Goal: Navigation & Orientation: Find specific page/section

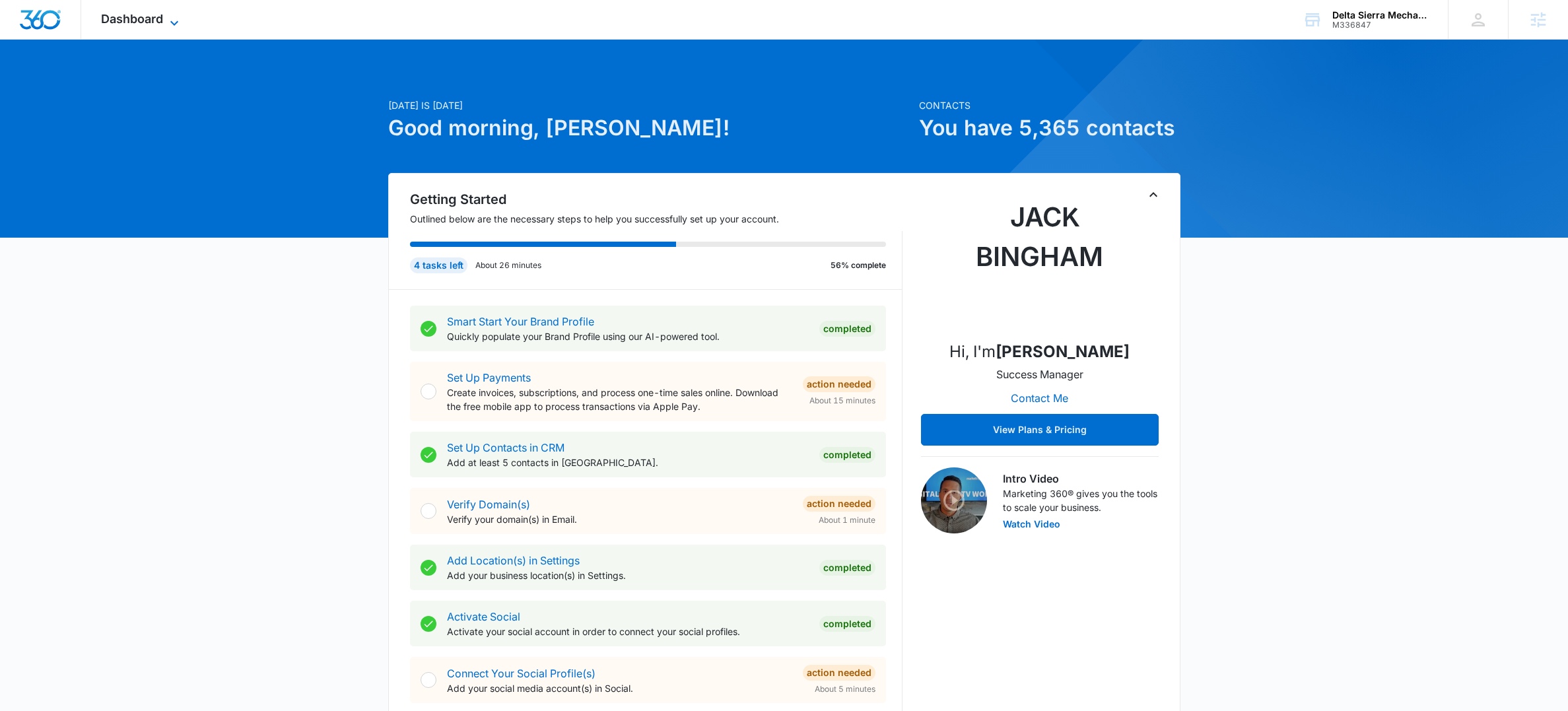
click at [174, 15] on icon at bounding box center [174, 23] width 16 height 16
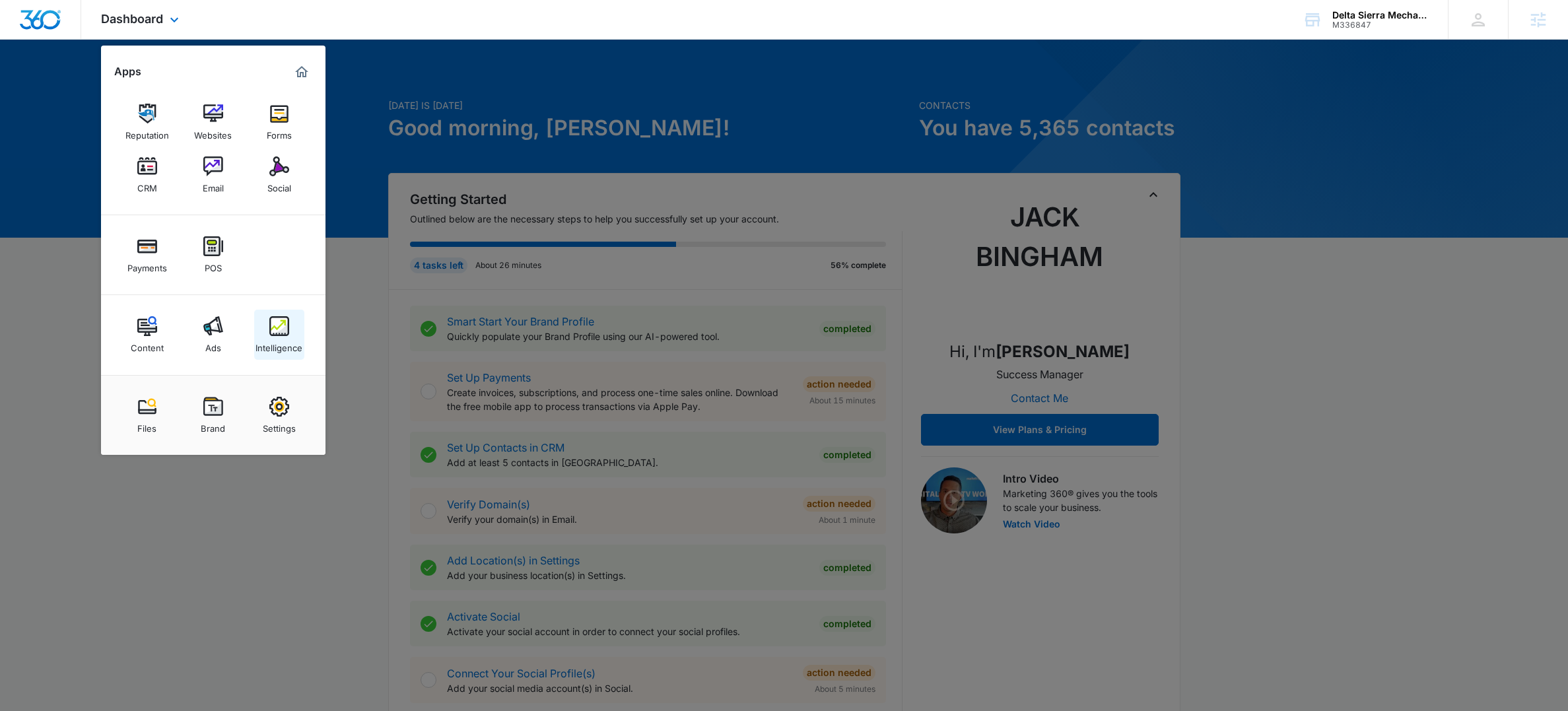
click at [280, 329] on img at bounding box center [279, 326] width 19 height 19
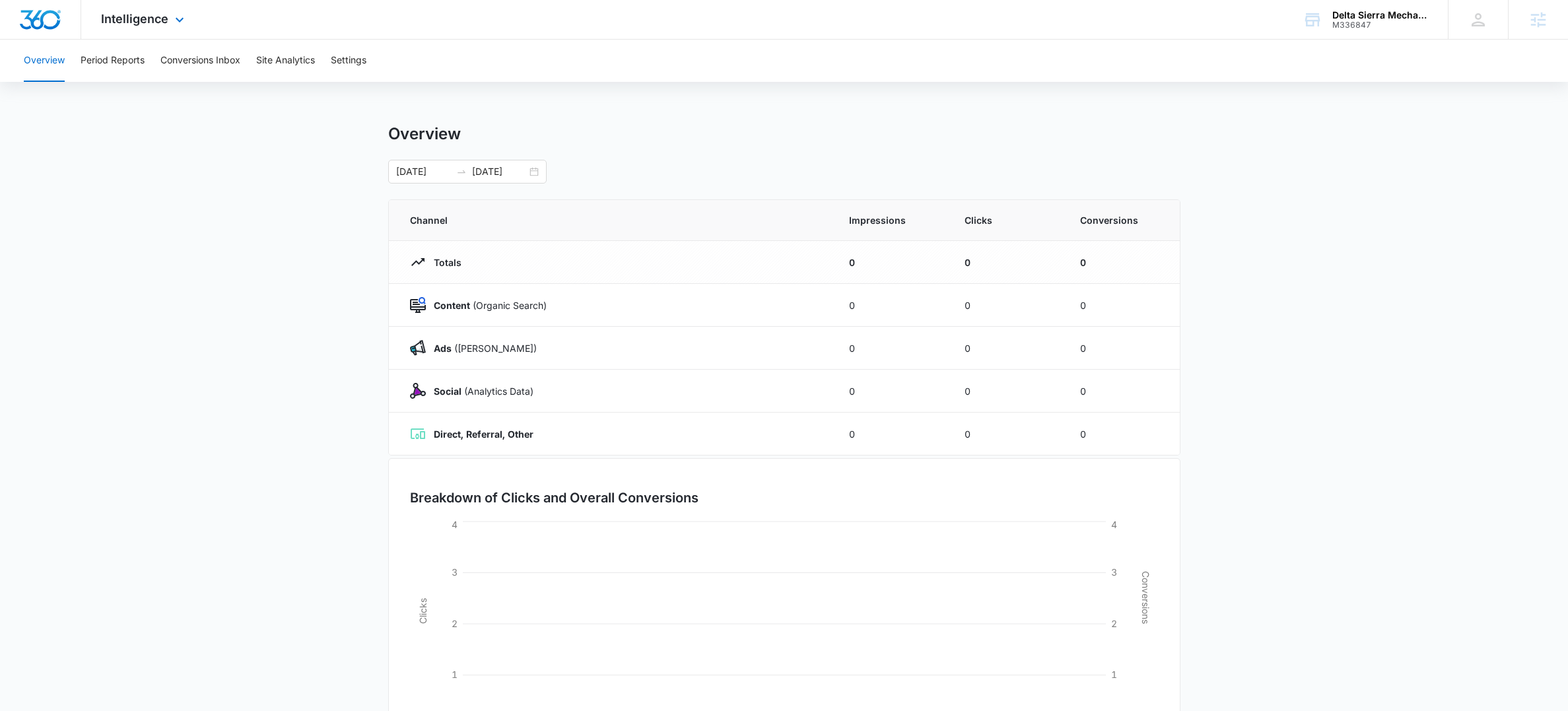
click at [185, 6] on div "Intelligence Apps Reputation Websites Forms CRM Email Social Payments POS Conte…" at bounding box center [144, 19] width 126 height 39
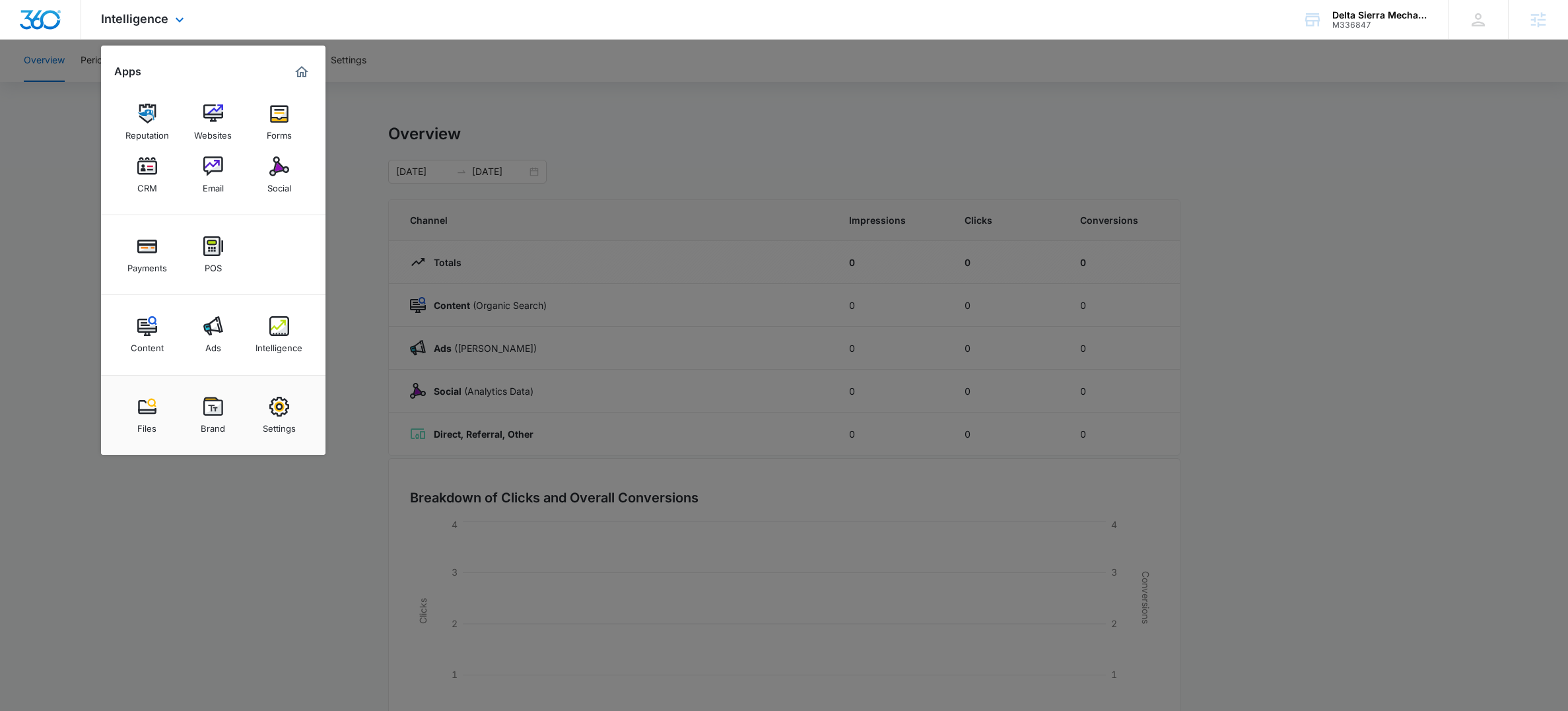
click at [185, 6] on div "Intelligence Apps Reputation Websites Forms CRM Email Social Payments POS Conte…" at bounding box center [144, 19] width 126 height 39
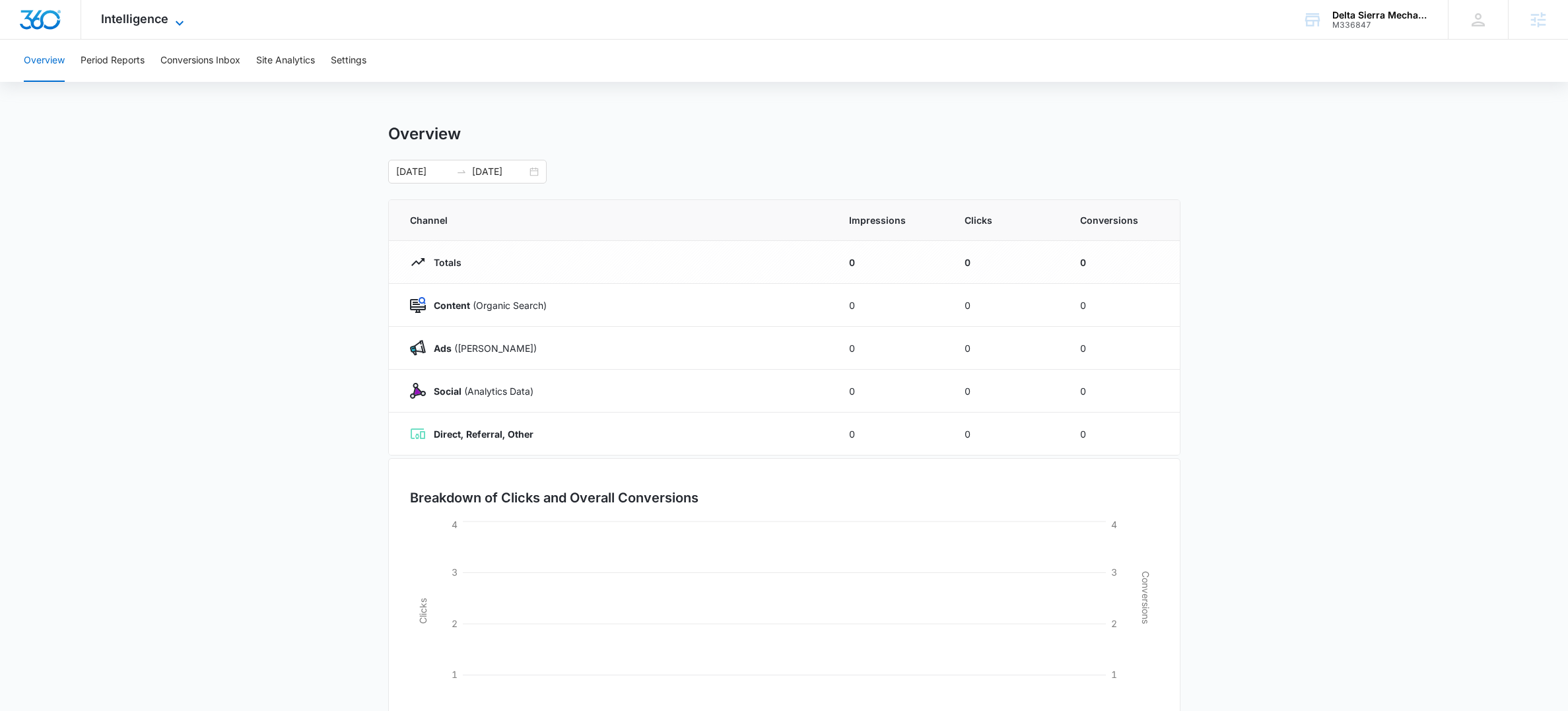
click at [176, 19] on icon at bounding box center [180, 23] width 16 height 16
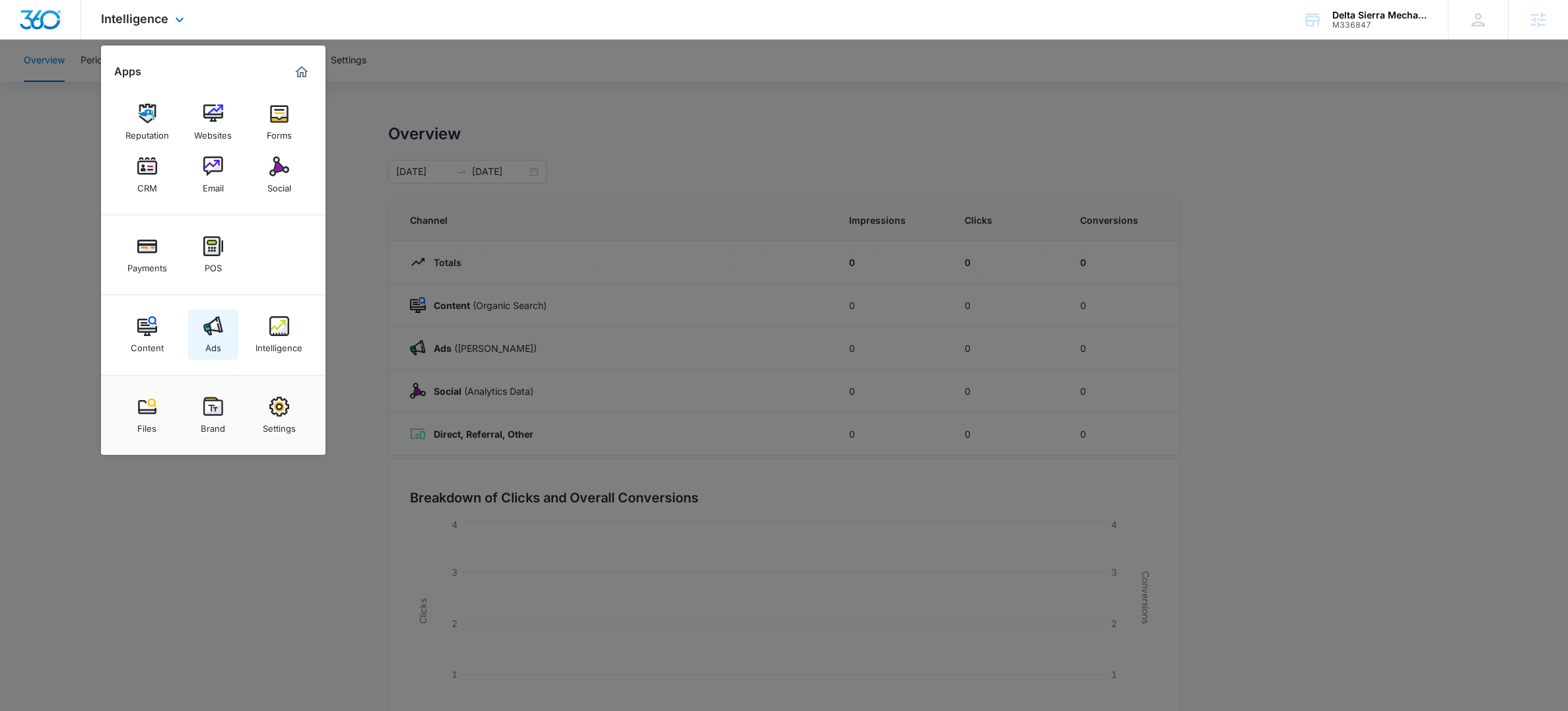
click at [209, 329] on img at bounding box center [213, 326] width 19 height 19
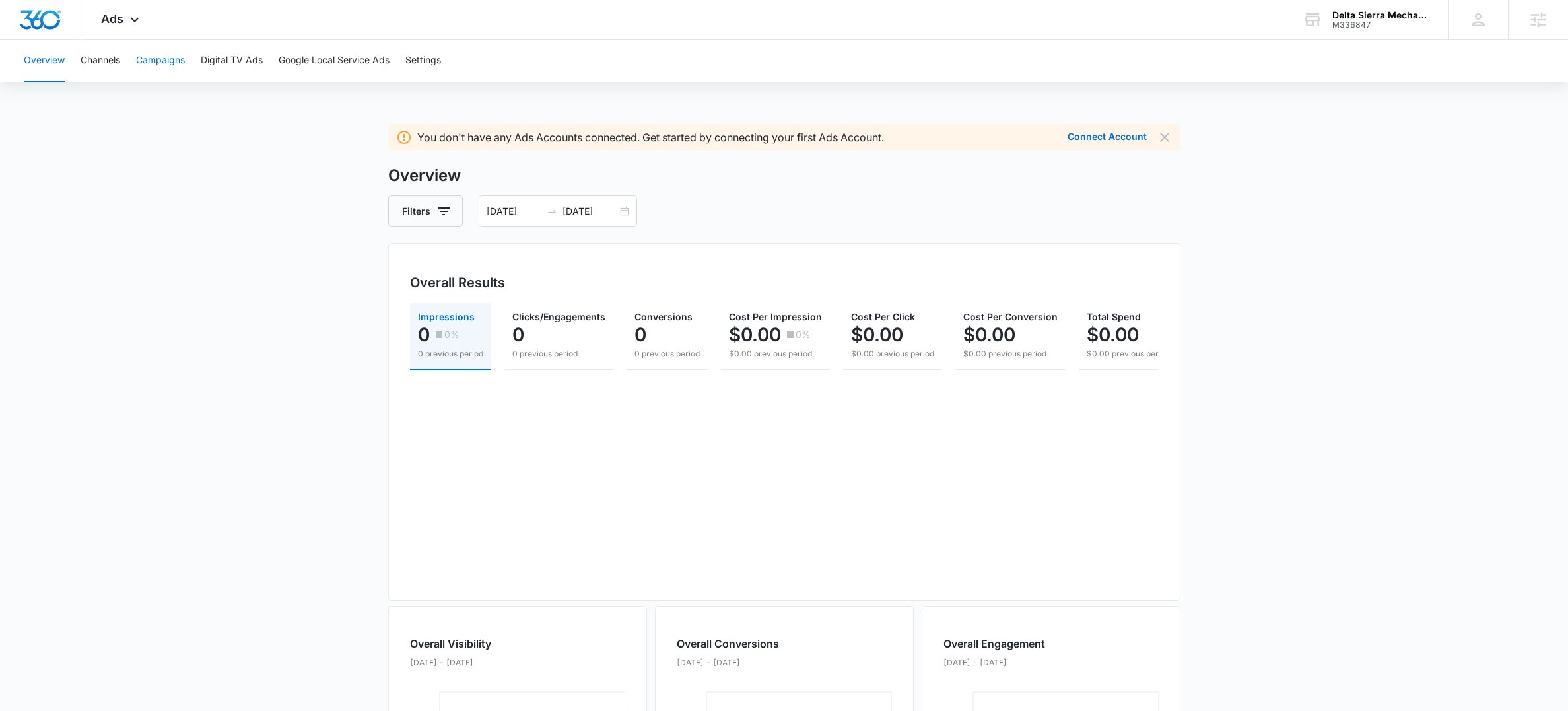
click at [158, 66] on button "Campaigns" at bounding box center [160, 61] width 49 height 43
